Goal: Task Accomplishment & Management: Use online tool/utility

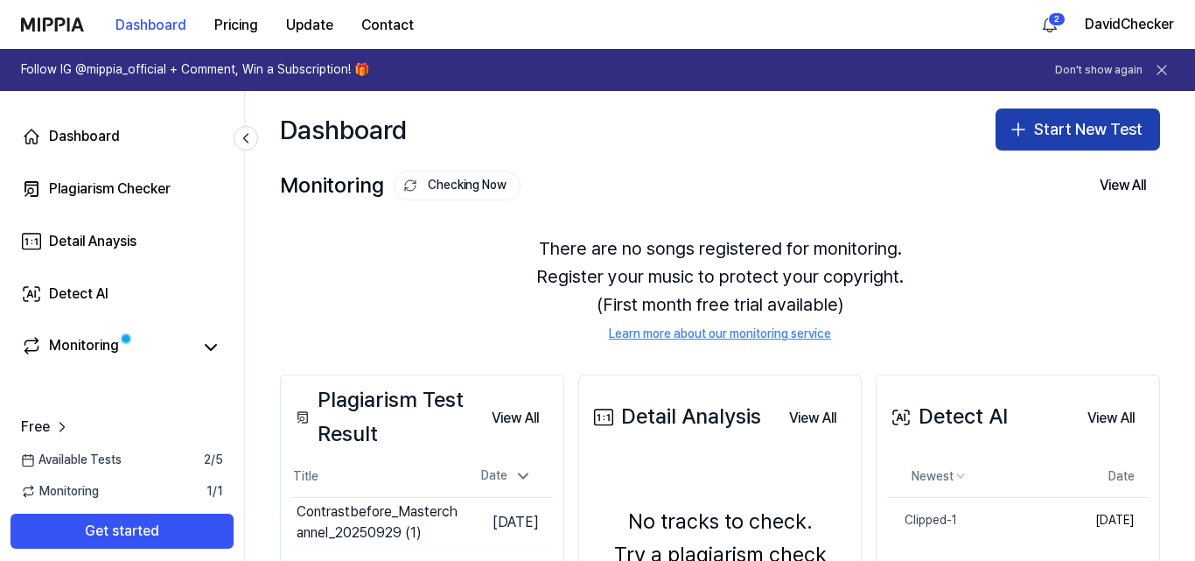
click at [1070, 124] on button "Start New Test" at bounding box center [1077, 129] width 164 height 42
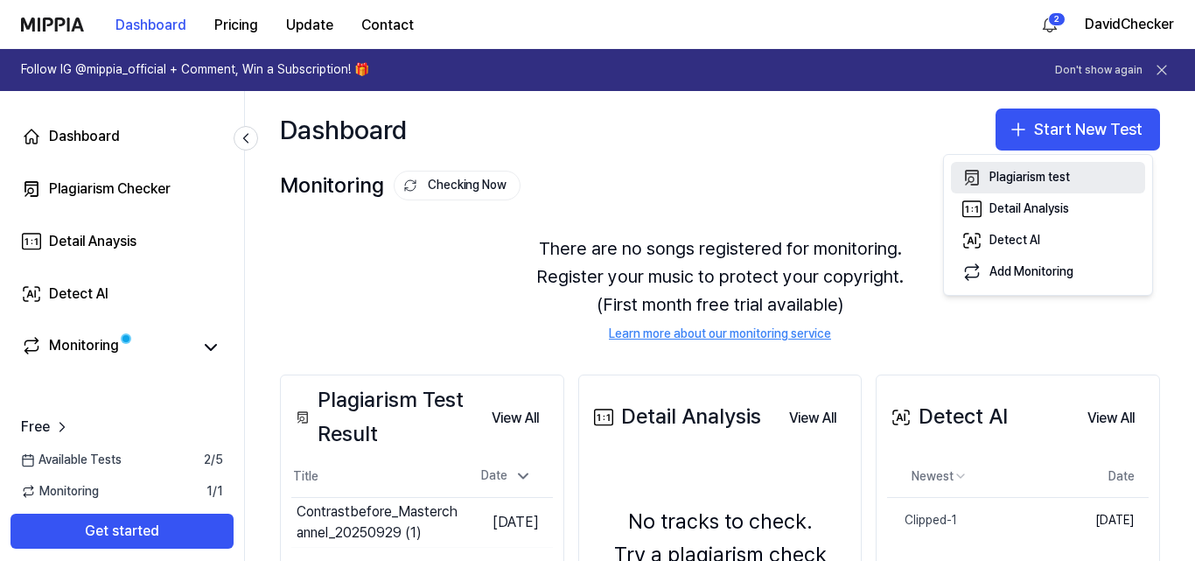
click at [992, 174] on div "Plagiarism test" at bounding box center [1029, 177] width 80 height 17
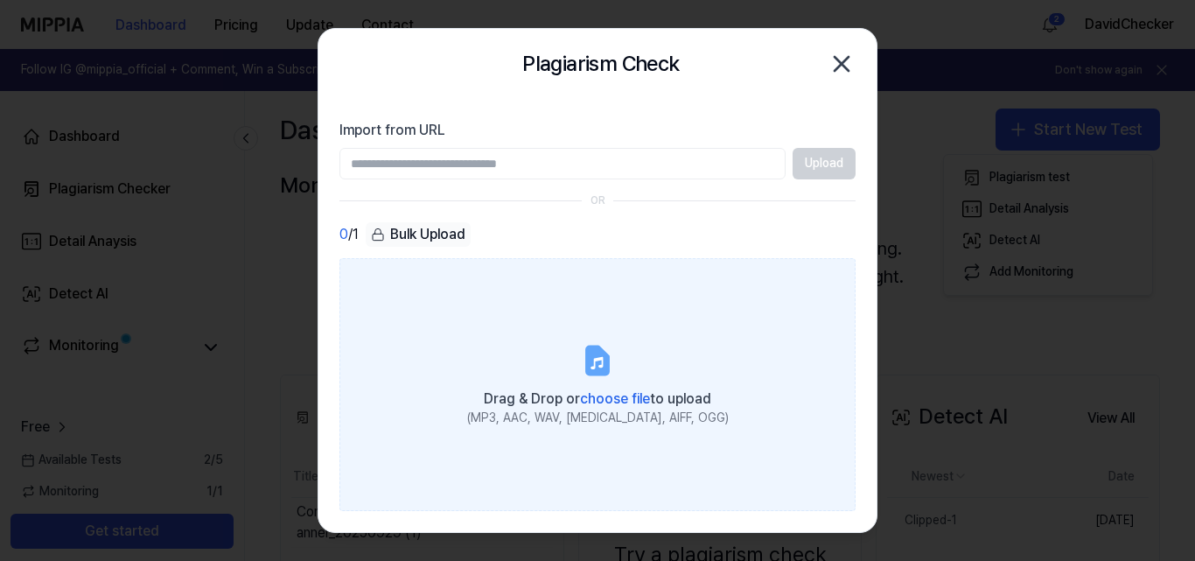
click at [588, 393] on span "choose file" at bounding box center [615, 398] width 70 height 17
click at [0, 0] on input "Drag & Drop or choose file to upload (MP3, AAC, WAV, FLAC, AIFF, OGG)" at bounding box center [0, 0] width 0 height 0
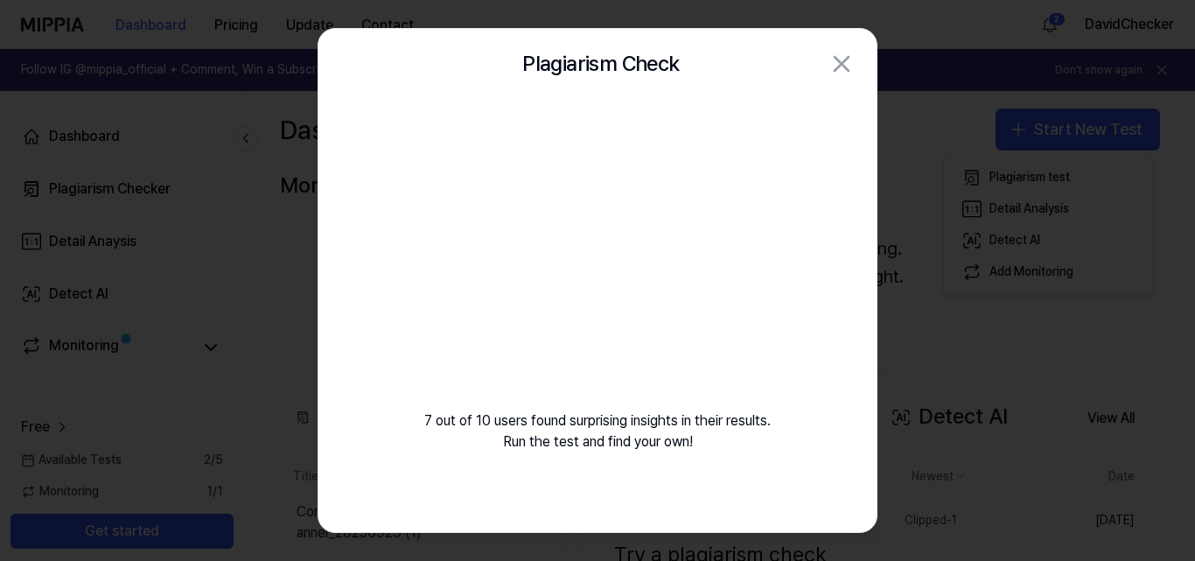
click at [562, 66] on h2 "Plagiarism Check" at bounding box center [600, 63] width 157 height 33
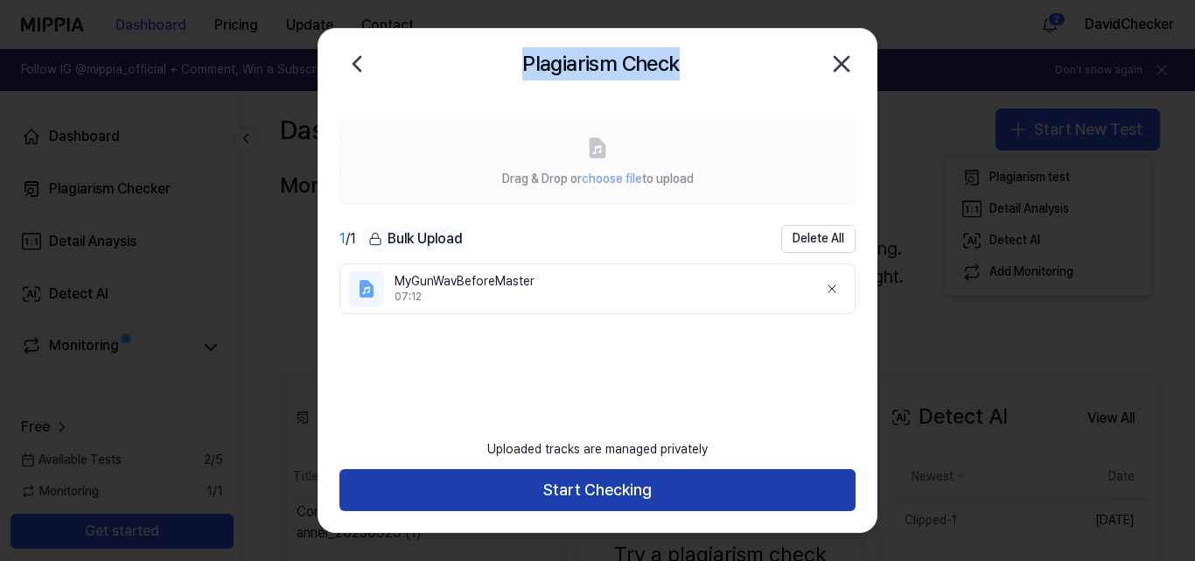
click at [446, 487] on button "Start Checking" at bounding box center [597, 490] width 516 height 42
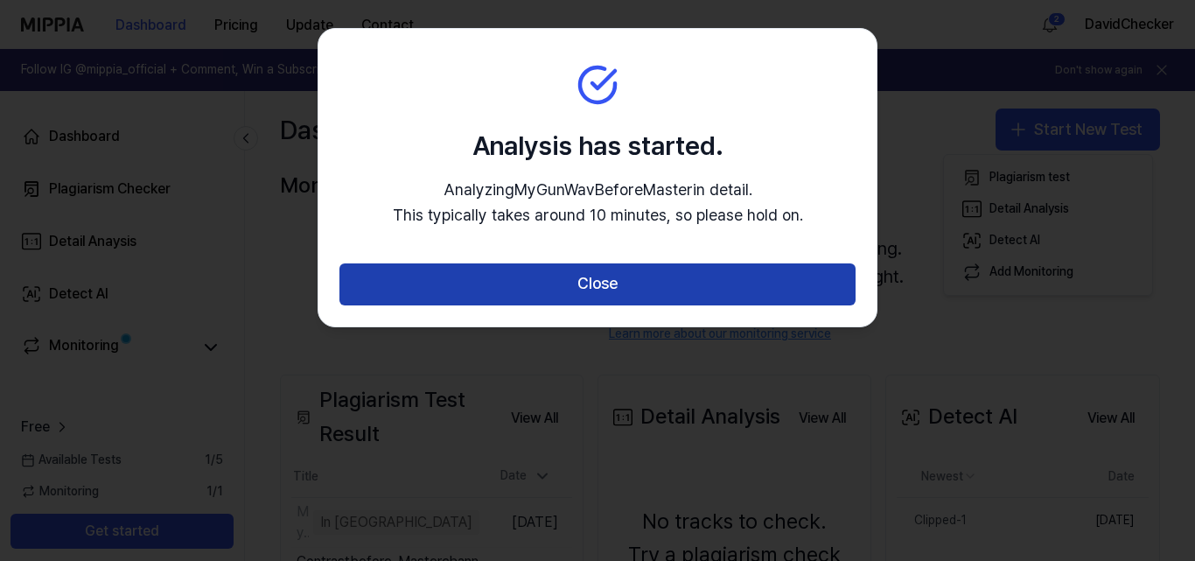
click at [538, 287] on button "Close" at bounding box center [597, 284] width 516 height 42
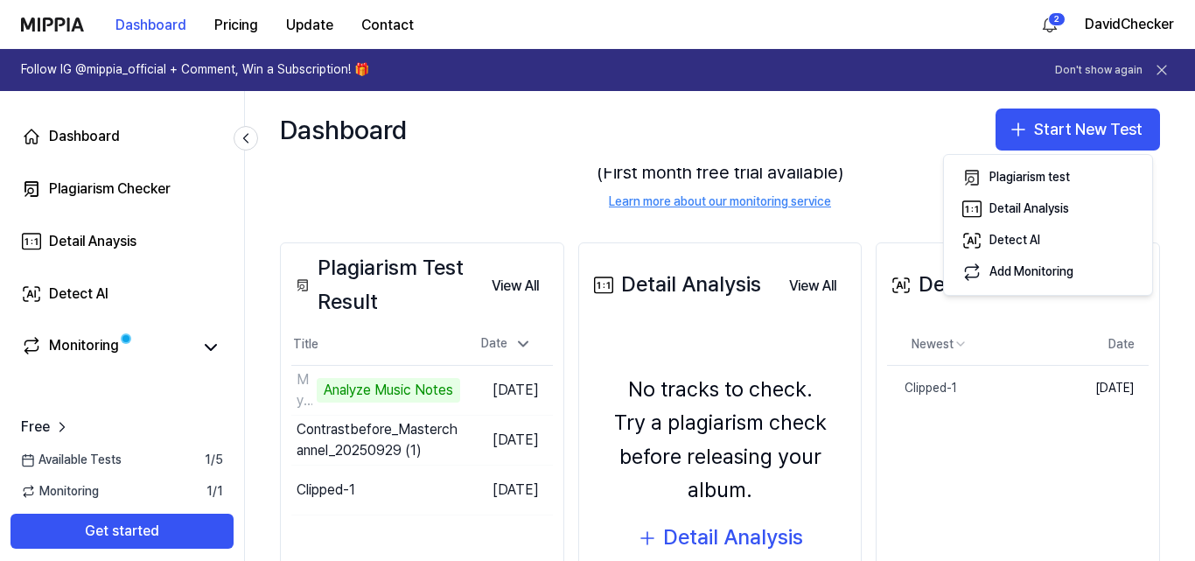
scroll to position [232, 0]
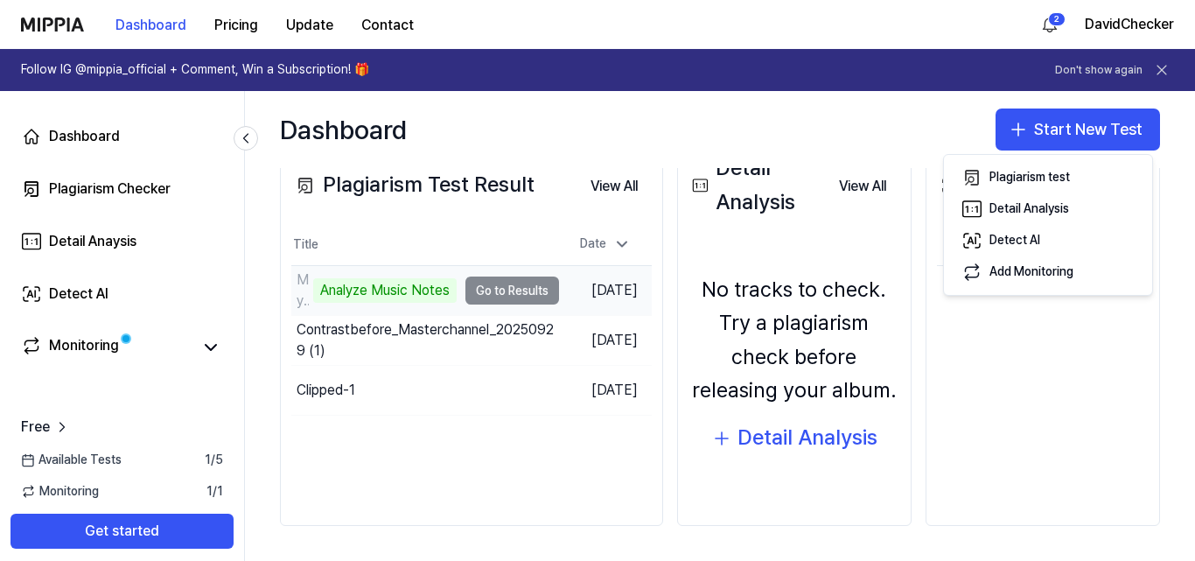
click at [512, 300] on td "MyGunWavBeforeMaster Analyze Music Notes Go to Results" at bounding box center [425, 290] width 268 height 49
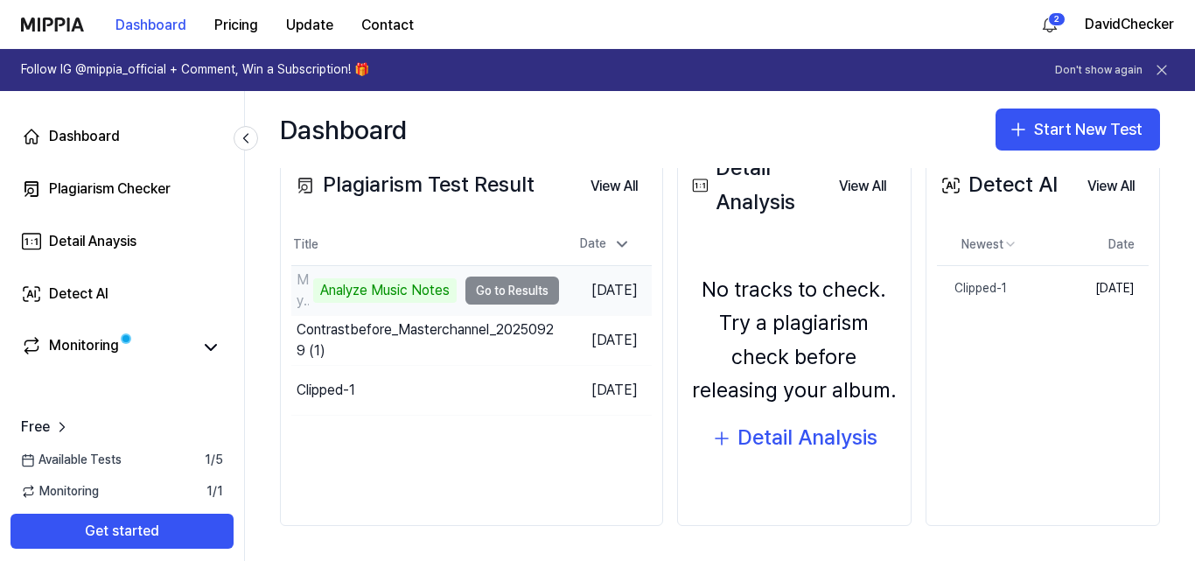
click at [381, 290] on div "Analyze Music Notes" at bounding box center [384, 290] width 143 height 24
click at [518, 297] on td "MyGunWavBeforeMaster Analyze Music Notes Go to Results" at bounding box center [425, 290] width 268 height 49
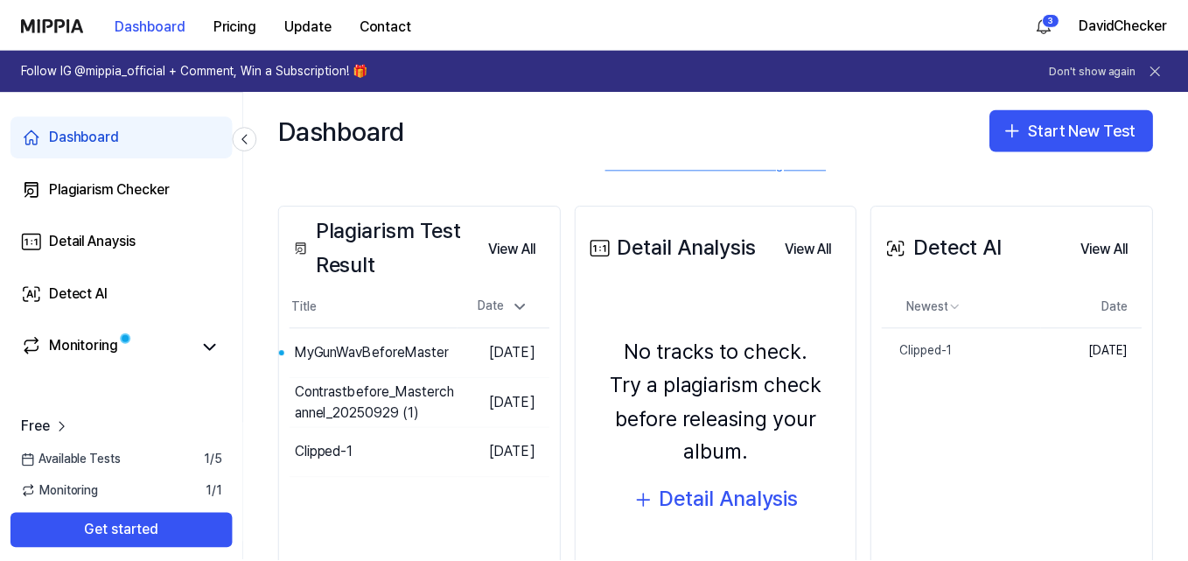
scroll to position [171, 0]
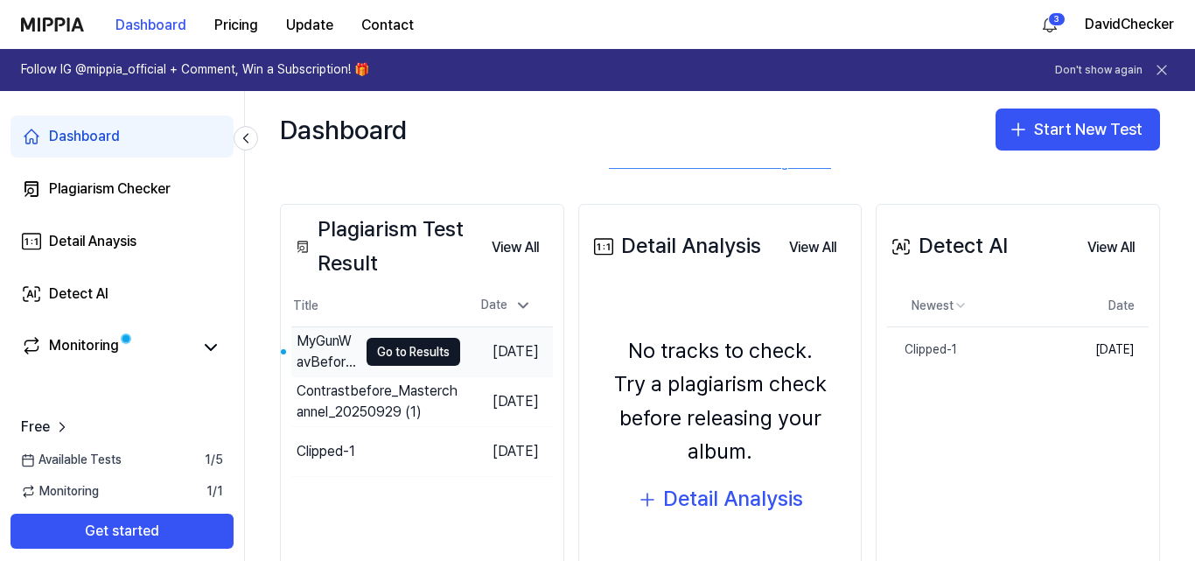
click at [330, 342] on div "MyGunWavBeforeMaster" at bounding box center [327, 352] width 61 height 42
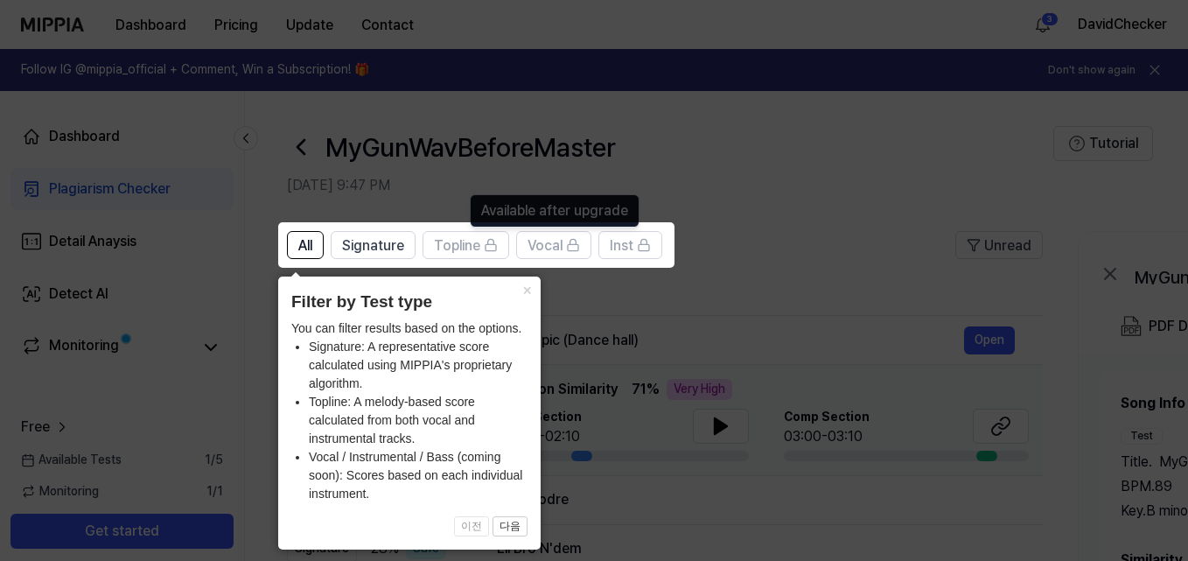
click at [758, 179] on icon at bounding box center [597, 280] width 1195 height 561
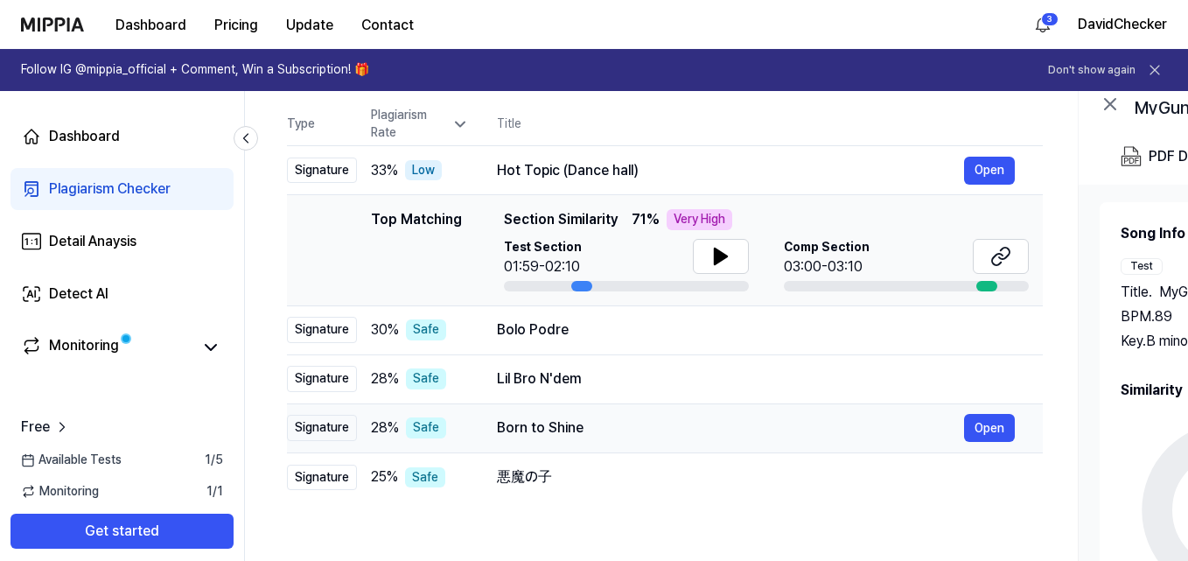
scroll to position [166, 0]
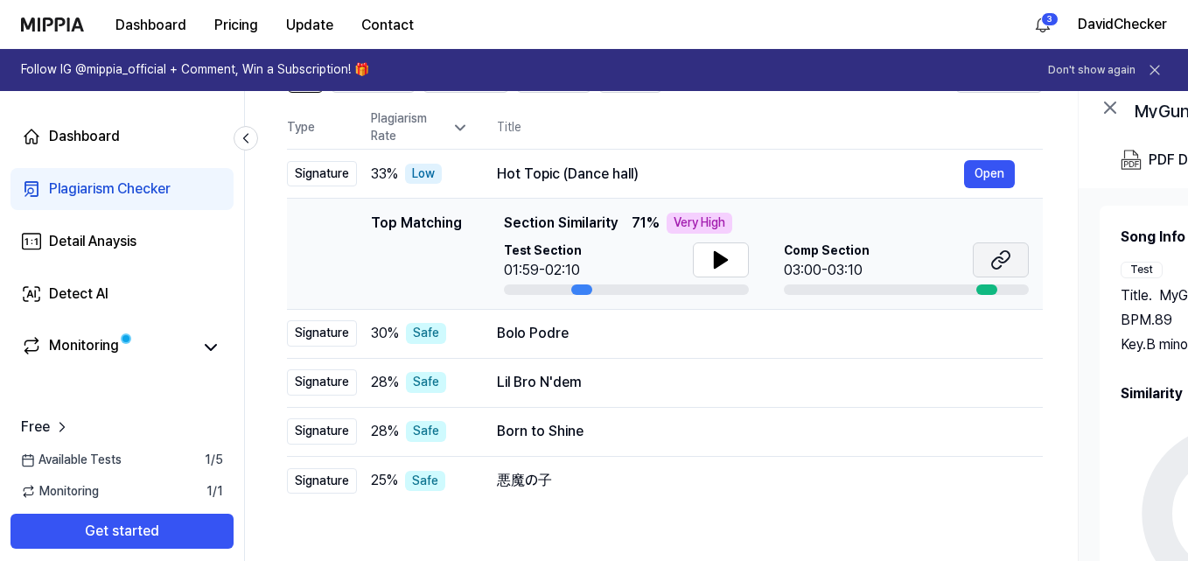
click at [995, 256] on icon at bounding box center [1000, 259] width 21 height 21
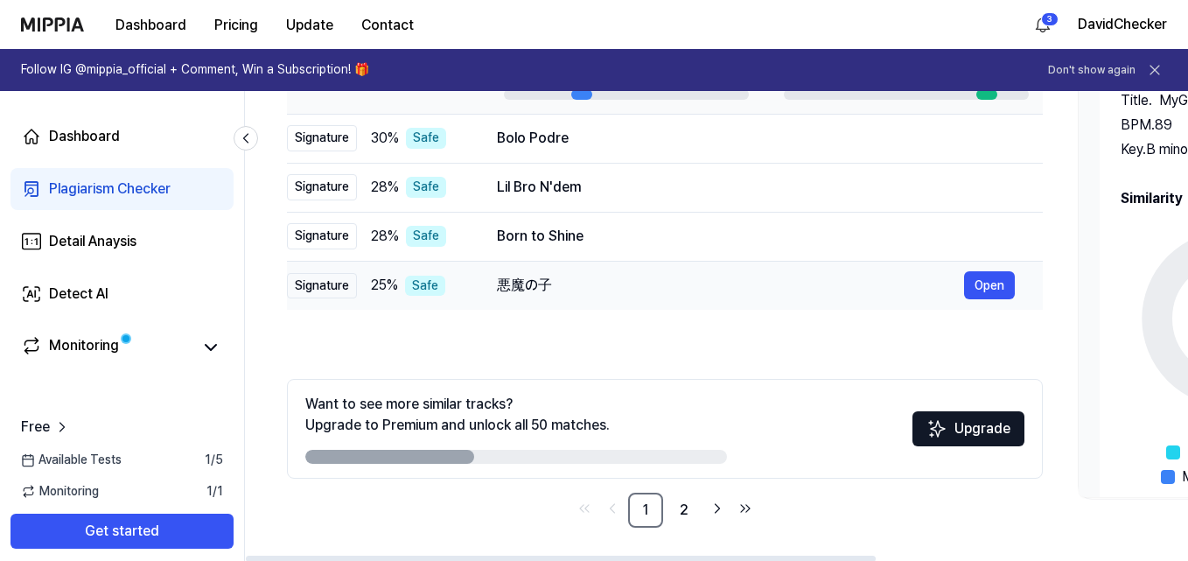
scroll to position [362, 0]
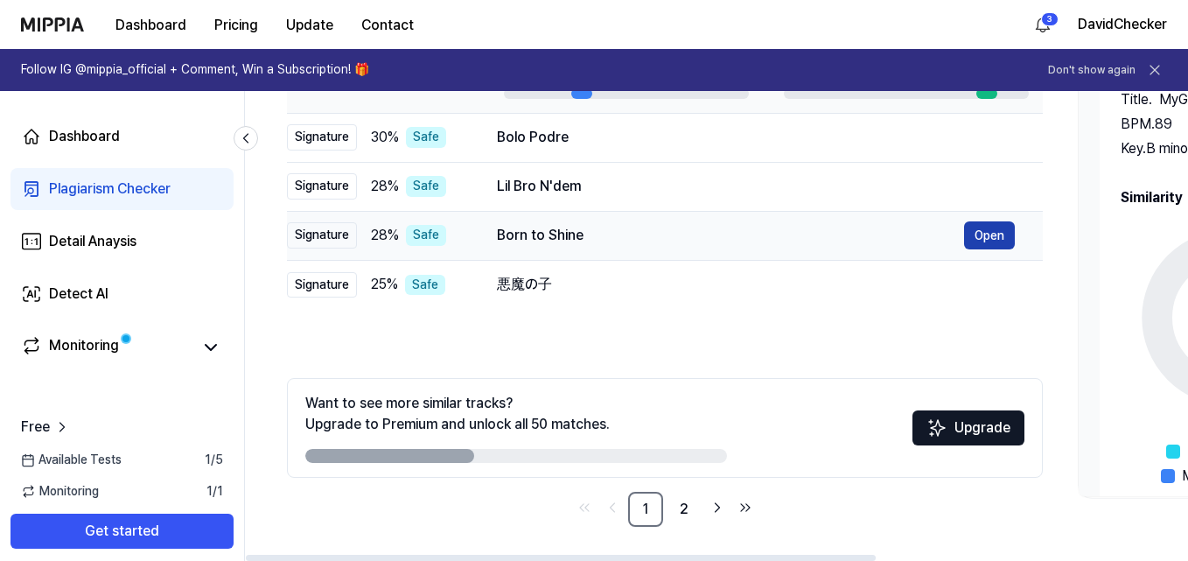
click at [991, 236] on button "Open" at bounding box center [989, 235] width 51 height 28
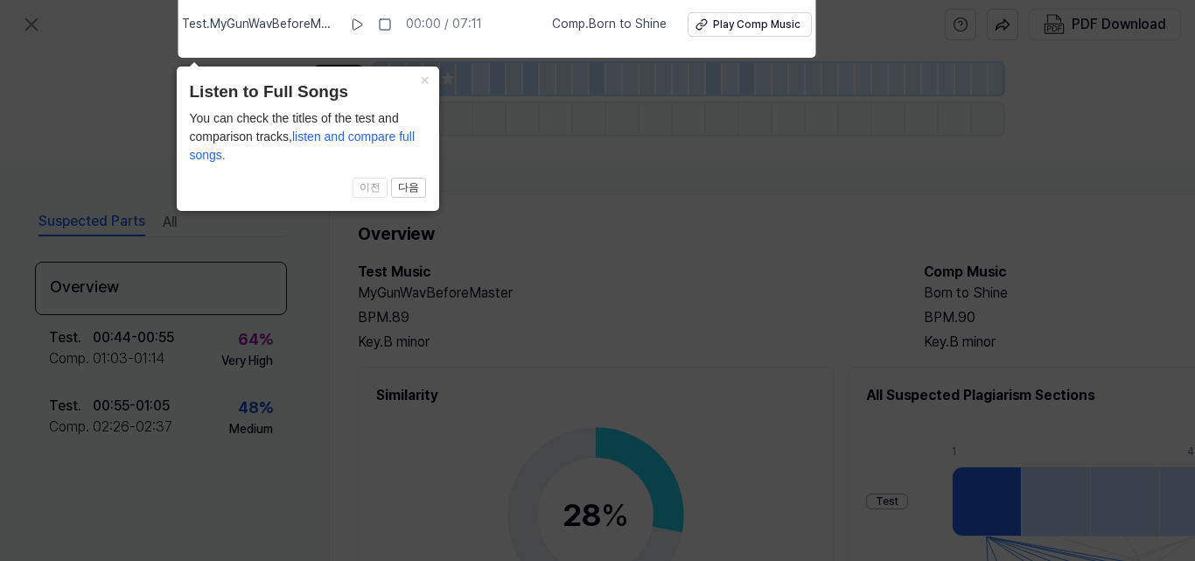
click at [548, 157] on icon at bounding box center [597, 275] width 1195 height 569
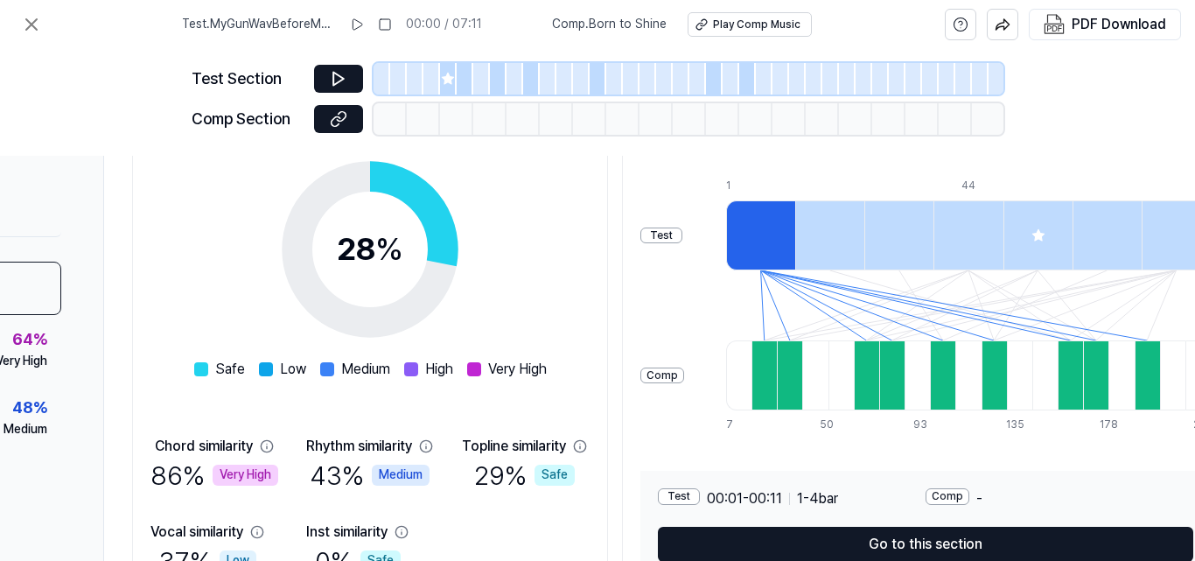
scroll to position [347, 226]
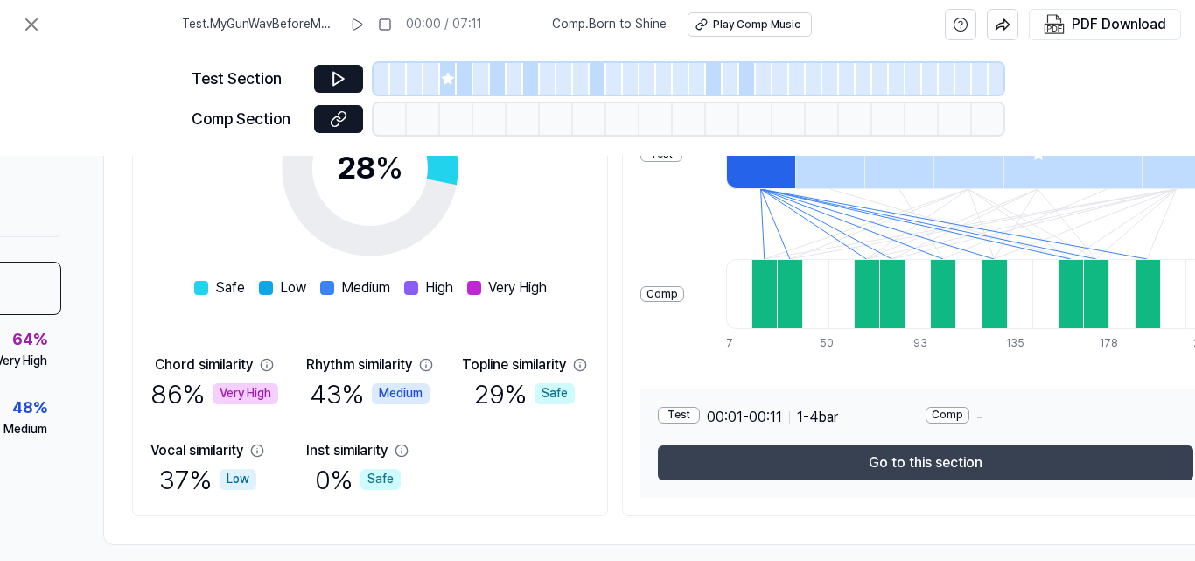
click at [711, 461] on button "Go to this section" at bounding box center [925, 462] width 535 height 35
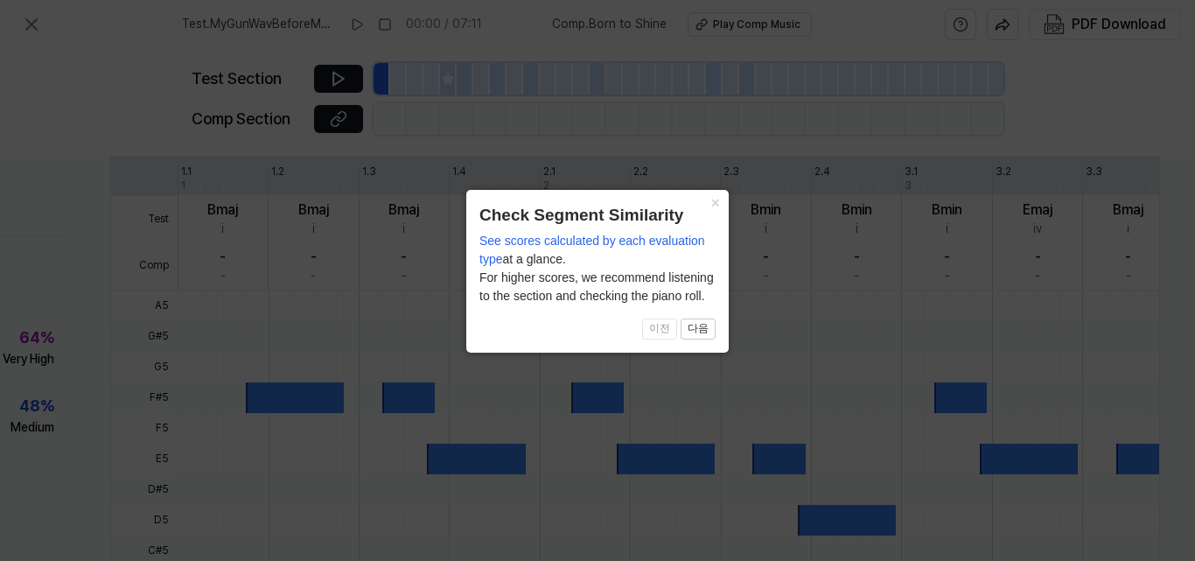
scroll to position [610, 226]
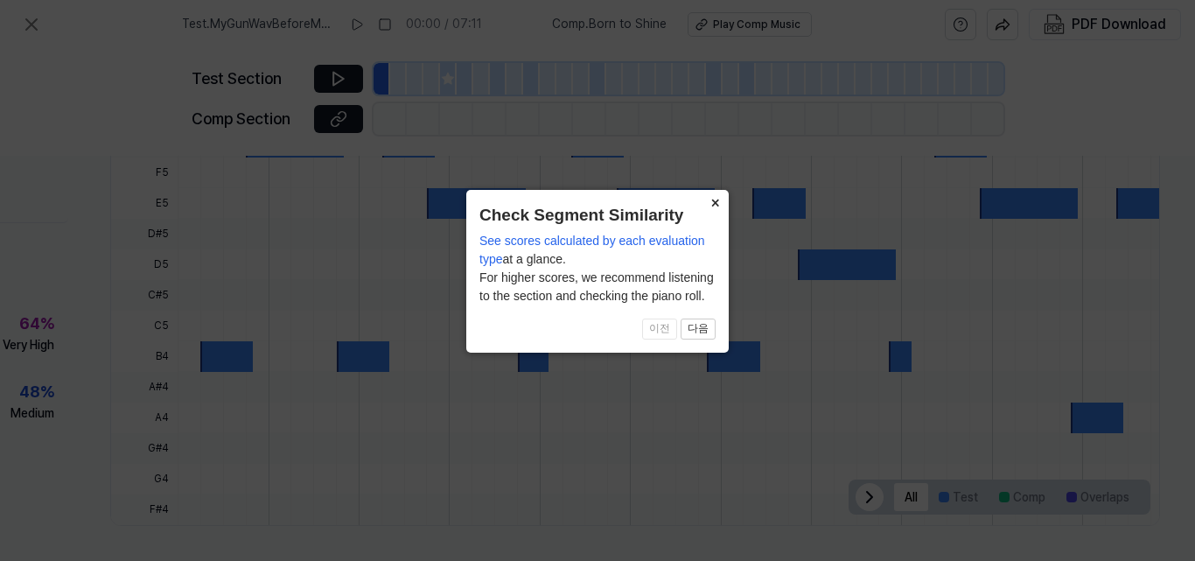
click at [713, 201] on button "×" at bounding box center [715, 202] width 28 height 24
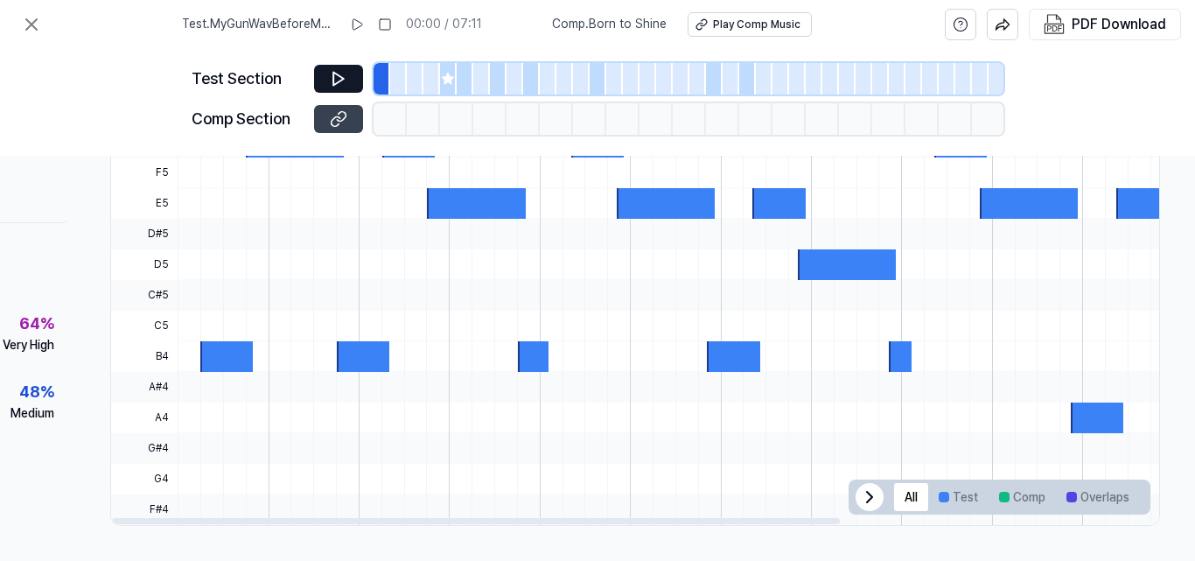
click at [346, 114] on icon at bounding box center [338, 118] width 17 height 17
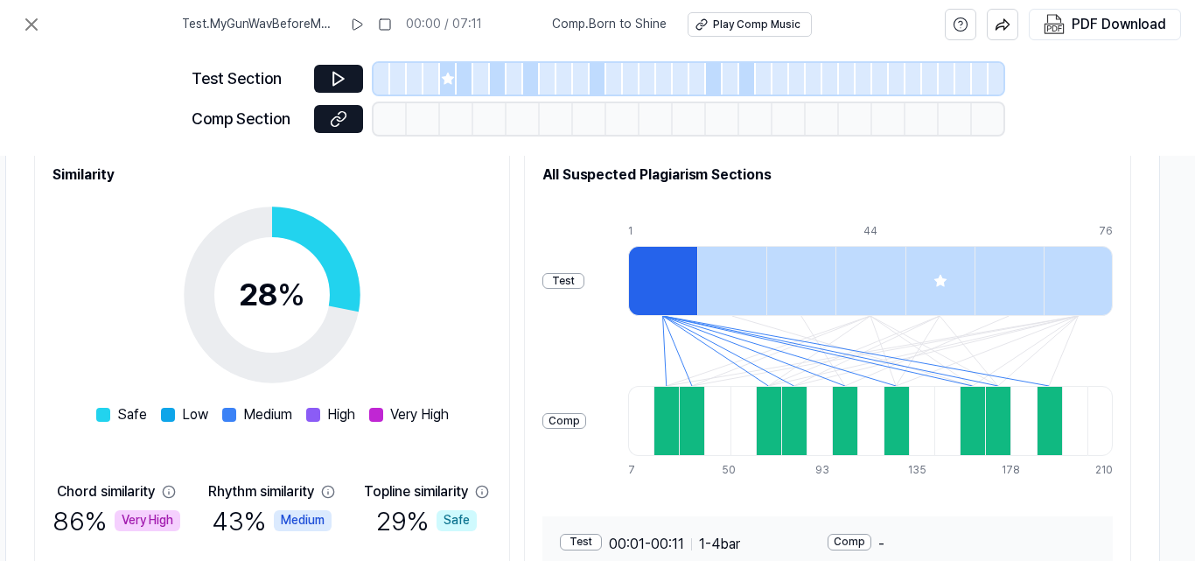
scroll to position [374, 331]
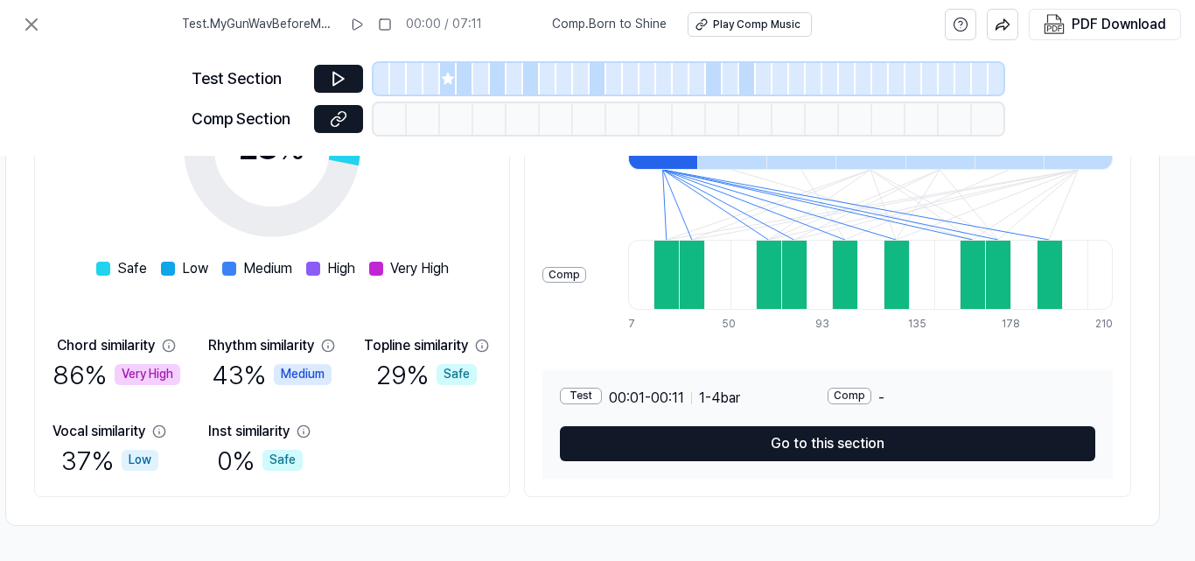
click at [850, 389] on div "Comp" at bounding box center [849, 396] width 44 height 17
click at [799, 279] on div at bounding box center [793, 275] width 25 height 70
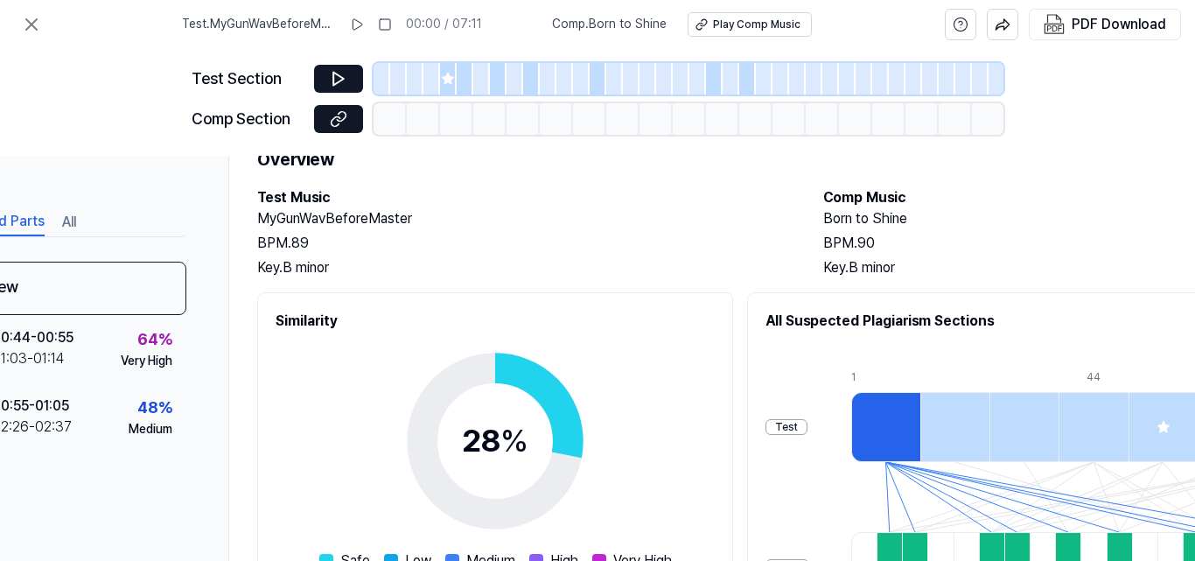
scroll to position [0, 101]
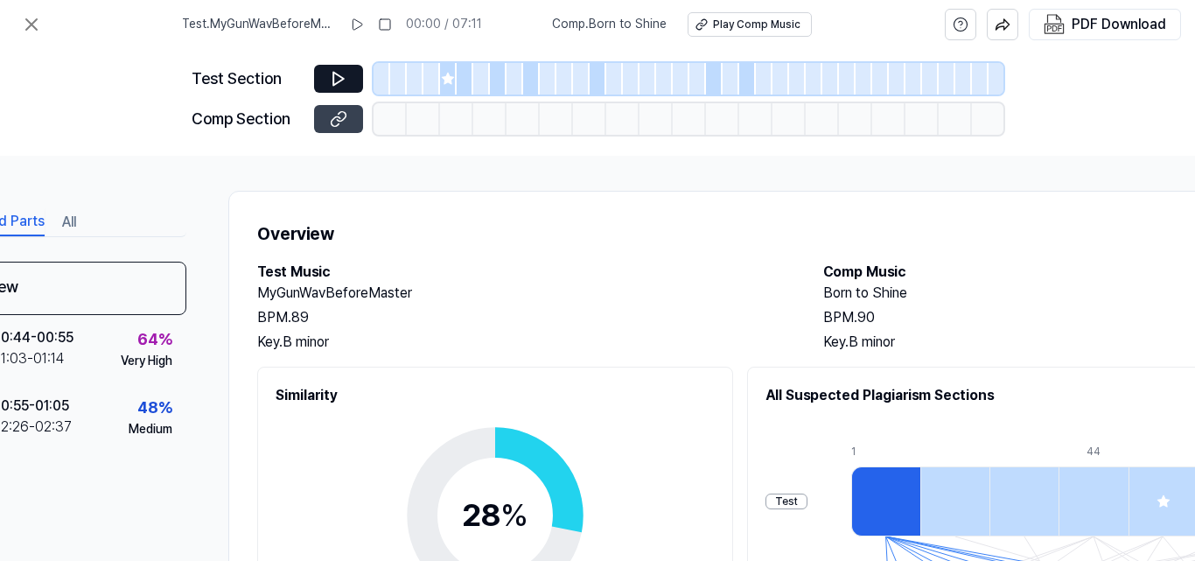
click at [330, 117] on icon at bounding box center [338, 118] width 17 height 17
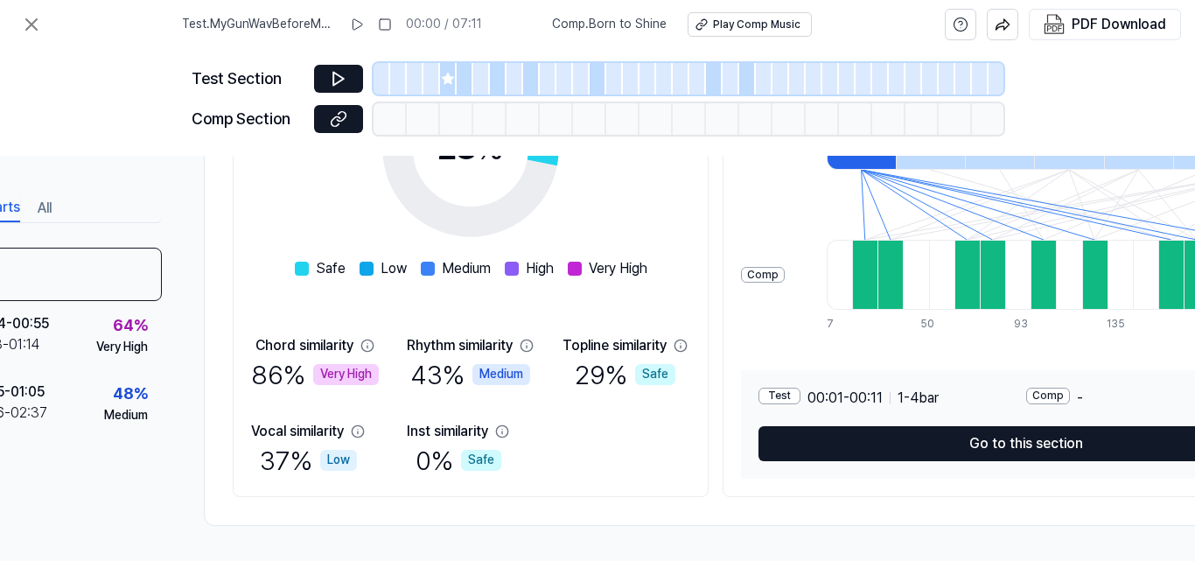
scroll to position [0, 125]
